Goal: Task Accomplishment & Management: Manage account settings

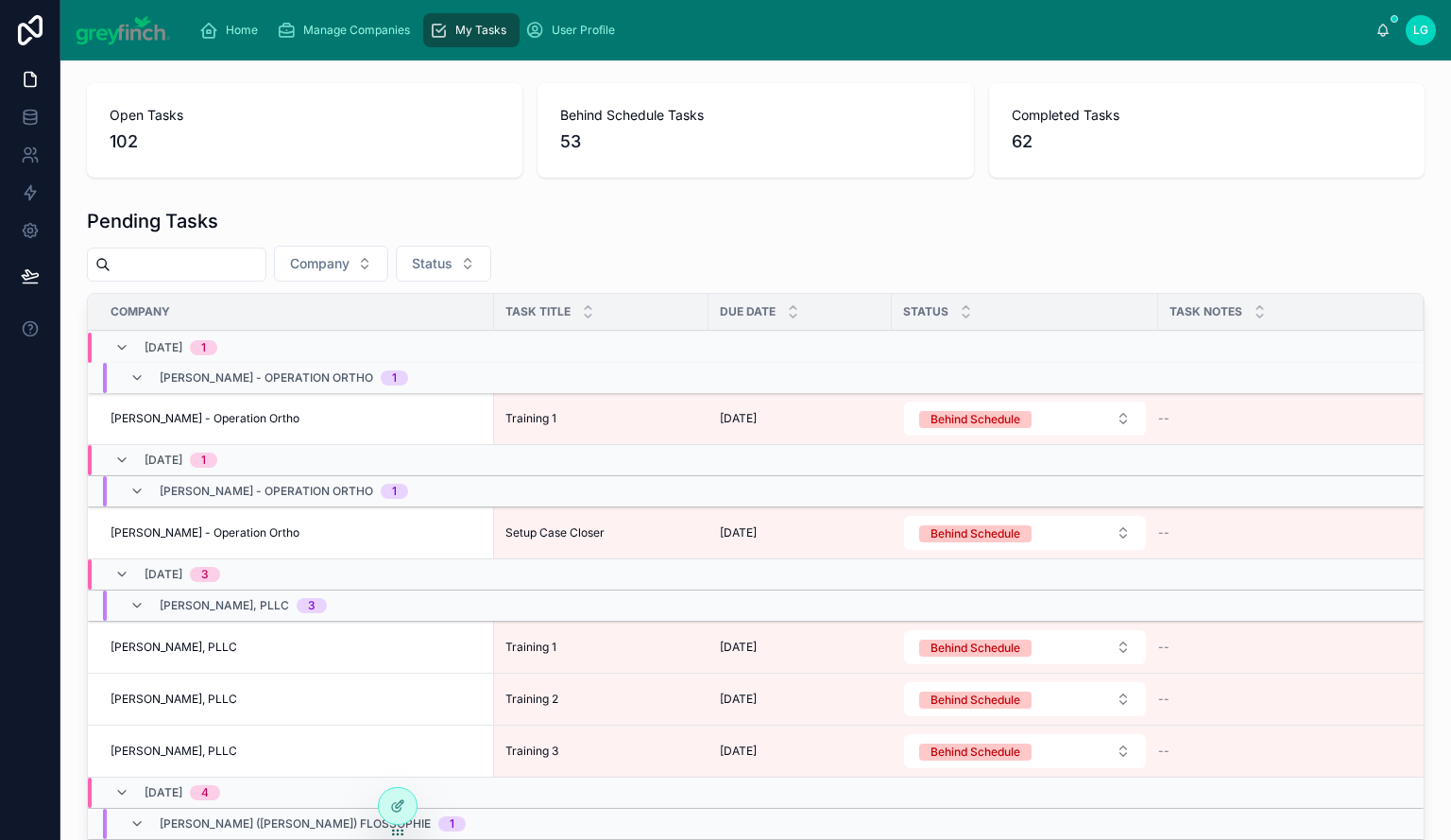
click at [385, 27] on span "Manage Companies" at bounding box center [356, 30] width 106 height 15
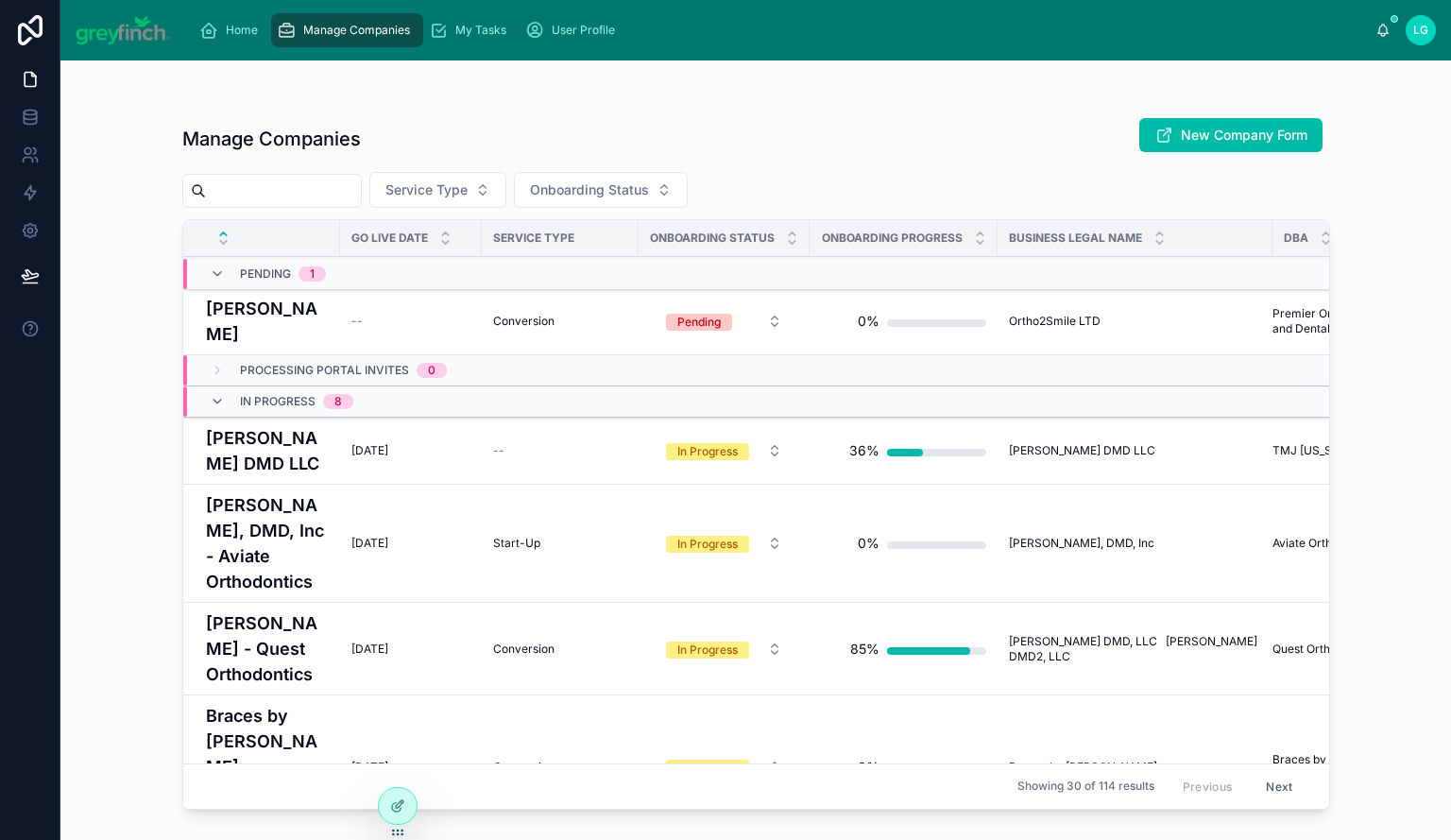
click at [329, 196] on input "text" at bounding box center [283, 191] width 155 height 27
type input "*****"
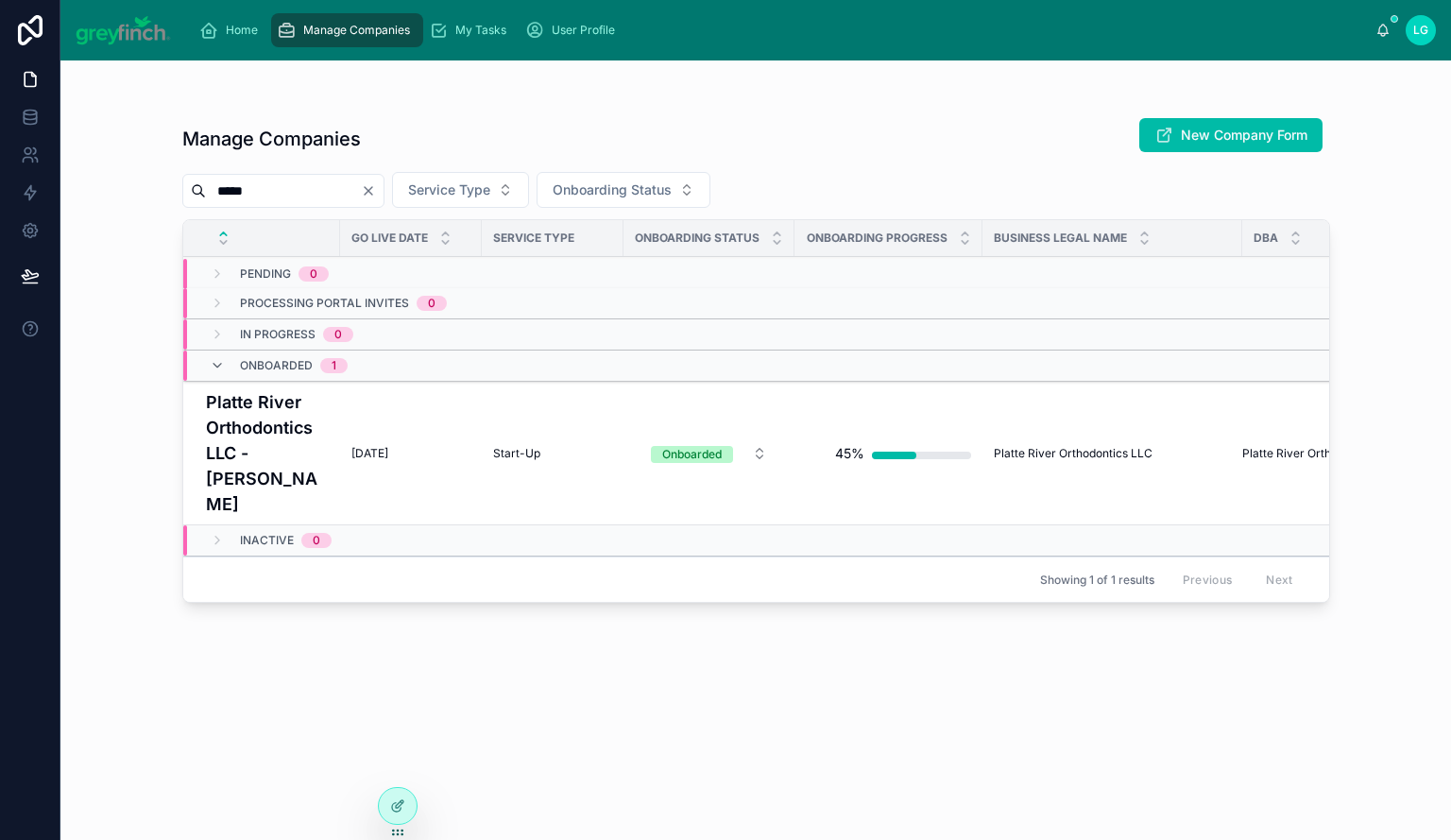
click at [275, 449] on h4 "Platte River Orthodontics LLC - [PERSON_NAME]" at bounding box center [267, 452] width 123 height 127
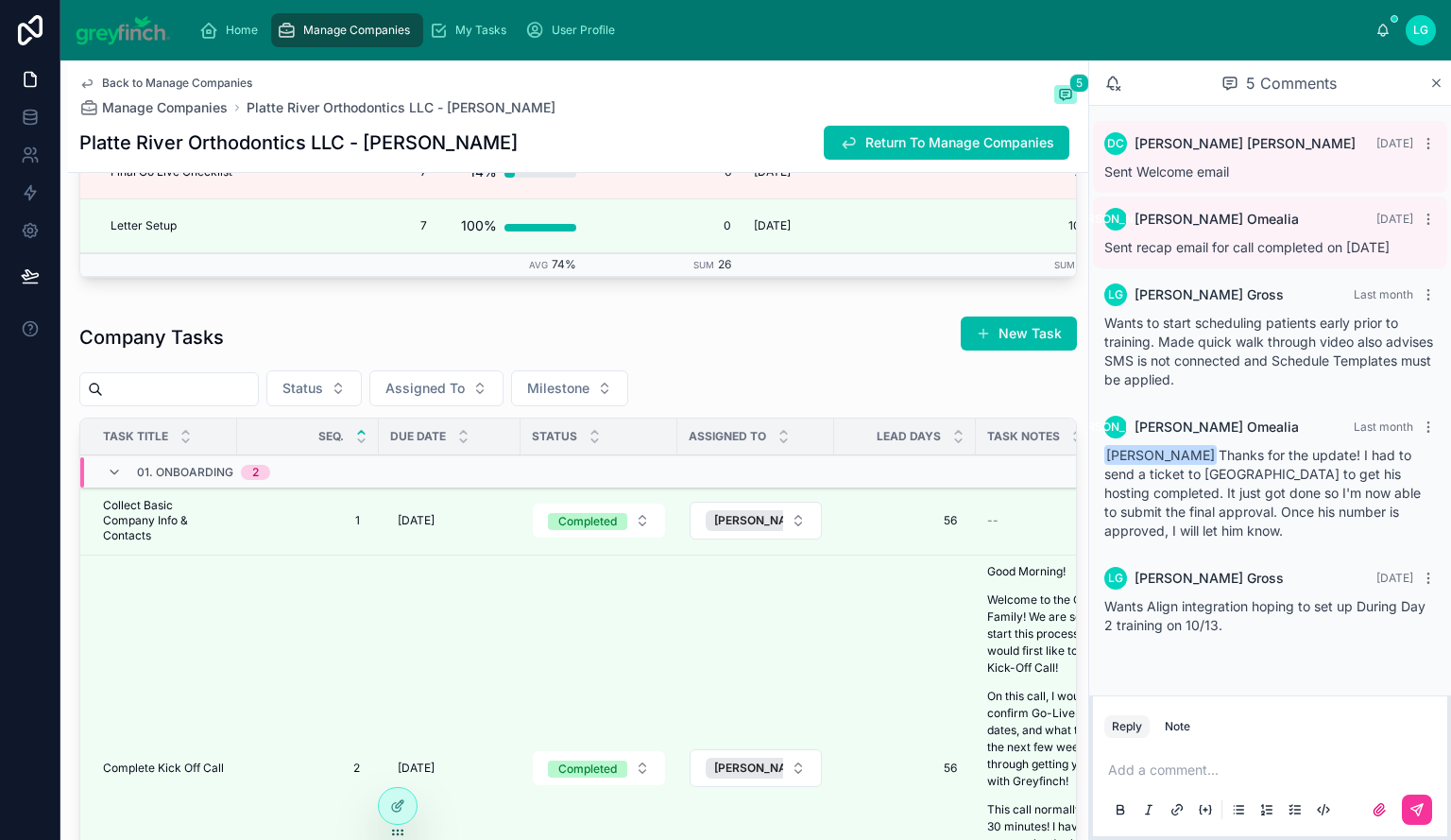
scroll to position [5666, 0]
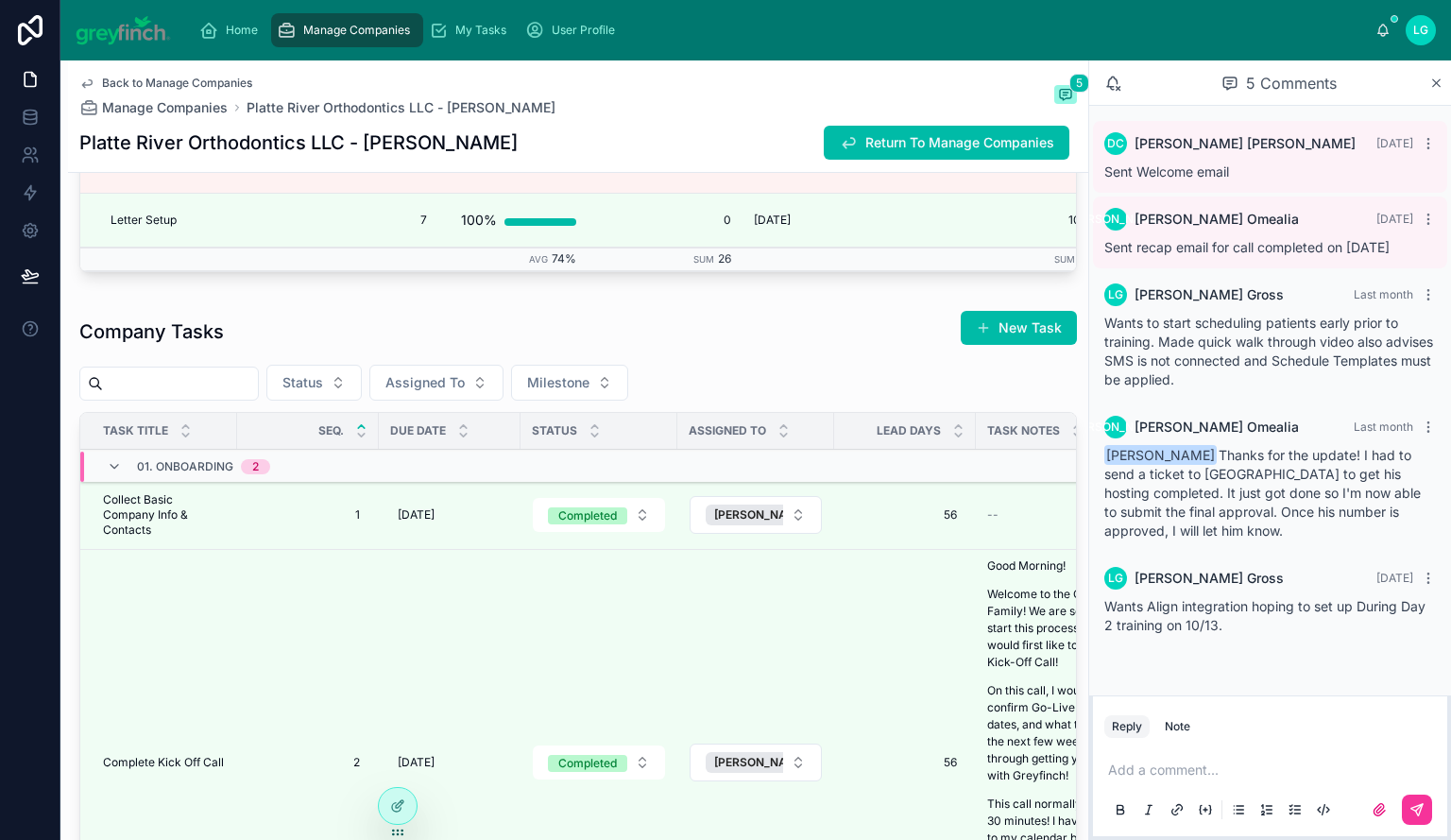
click at [465, 391] on span "Assigned To" at bounding box center [425, 383] width 79 height 19
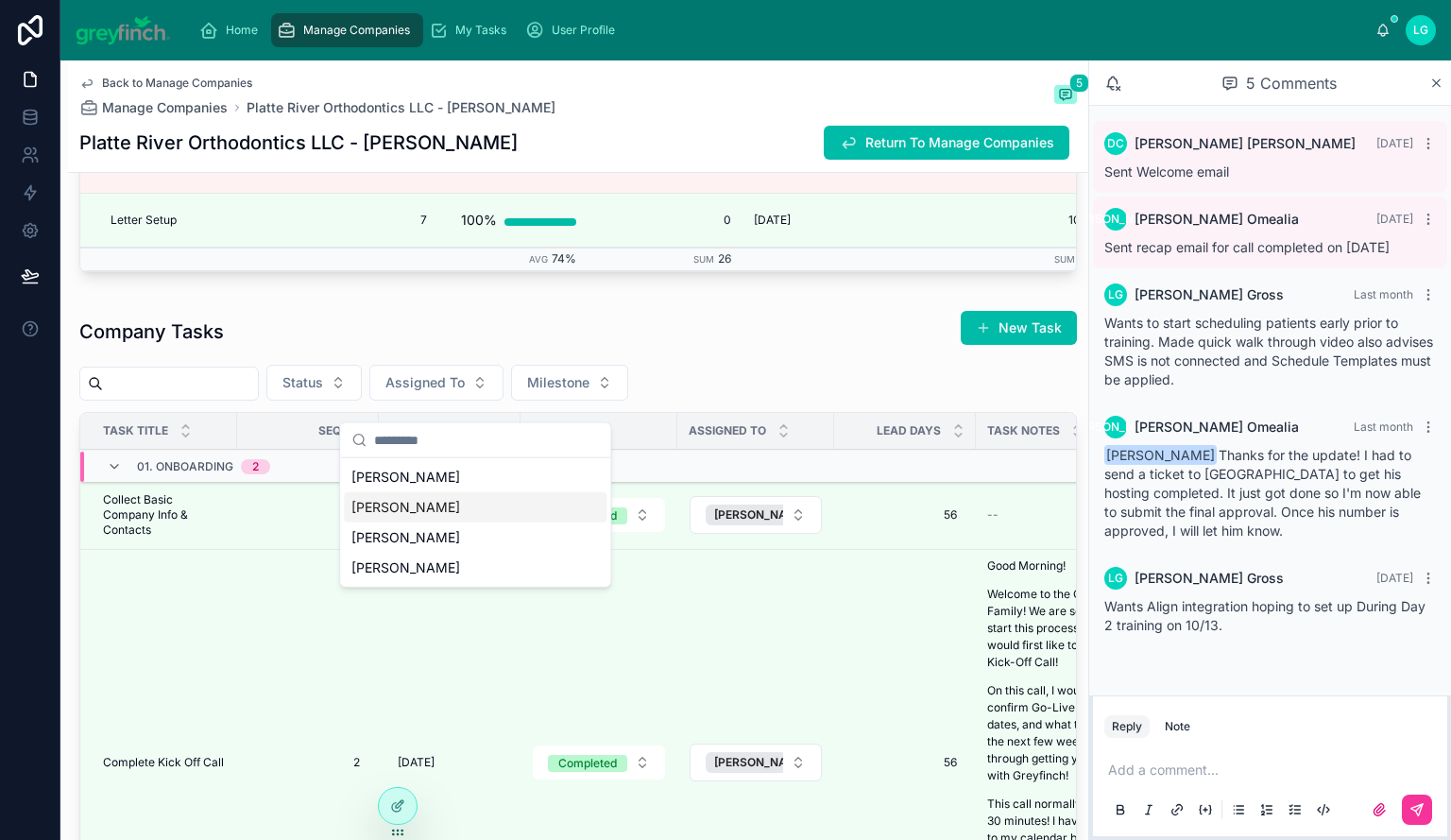
click at [468, 511] on div "[PERSON_NAME]" at bounding box center [475, 507] width 262 height 30
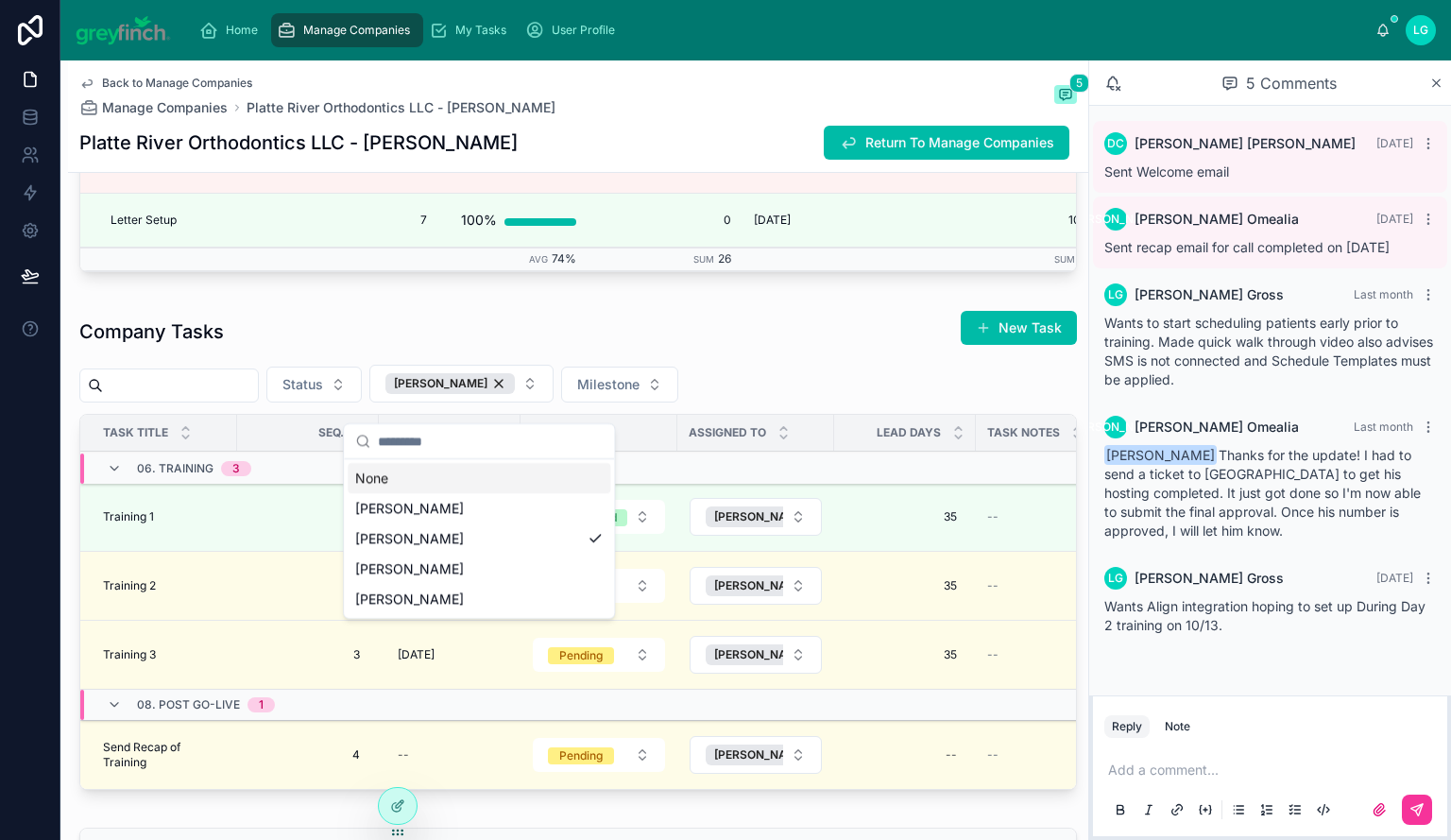
scroll to position [5761, 0]
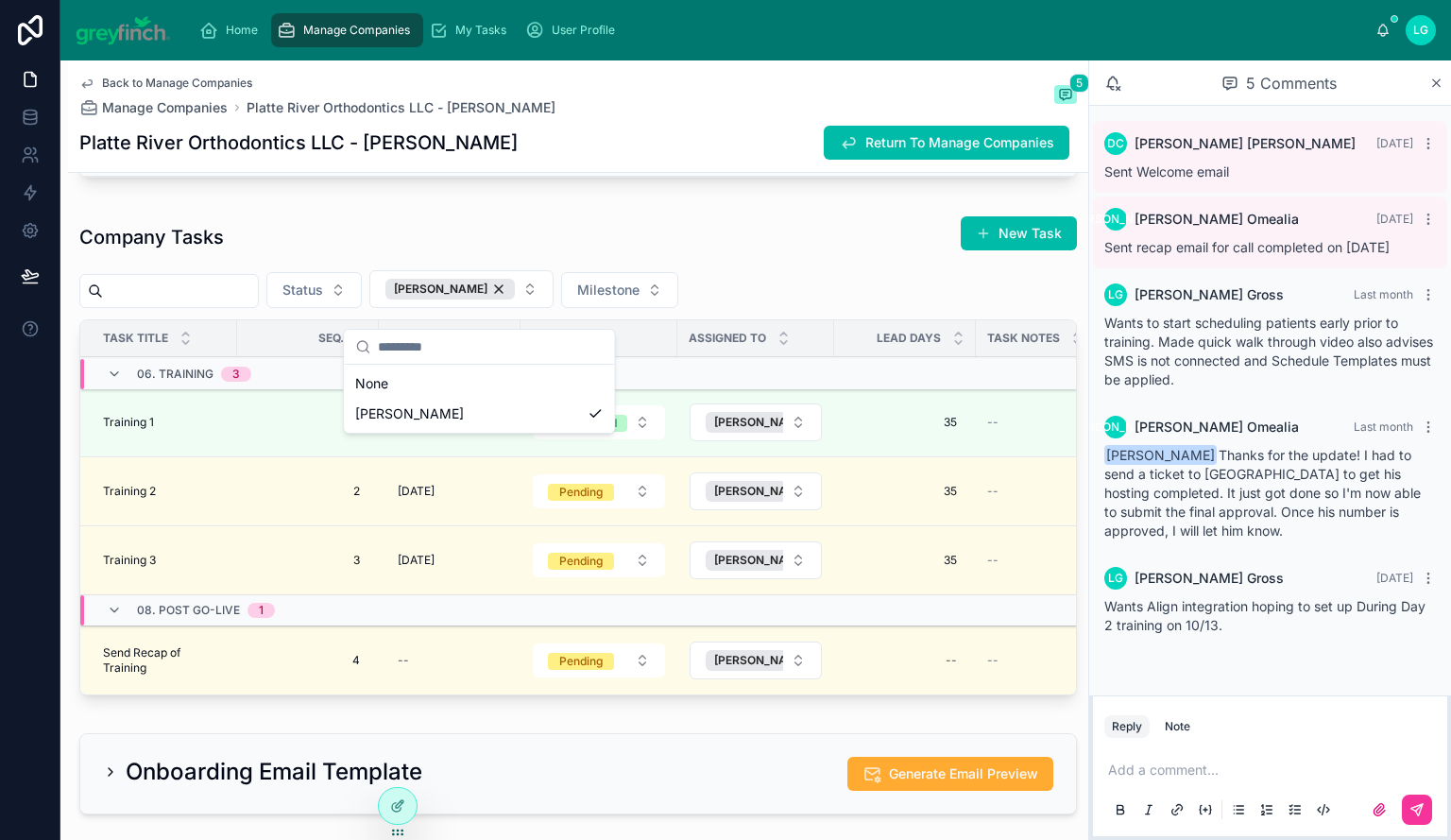
click at [740, 285] on div "Company Tasks New Task Status [PERSON_NAME] Milestone Task Title Seq. Due Date …" at bounding box center [578, 455] width 998 height 480
